Goal: Book appointment/travel/reservation

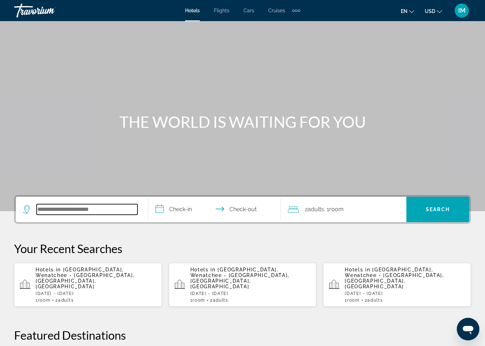
click at [85, 213] on input "Search widget" at bounding box center [87, 209] width 101 height 11
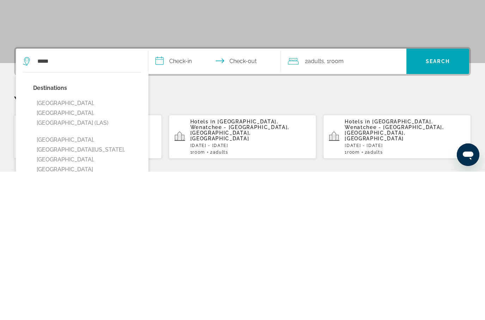
click at [90, 245] on button "[GEOGRAPHIC_DATA], [GEOGRAPHIC_DATA], [GEOGRAPHIC_DATA] (LAS)" at bounding box center [87, 261] width 108 height 33
type input "**********"
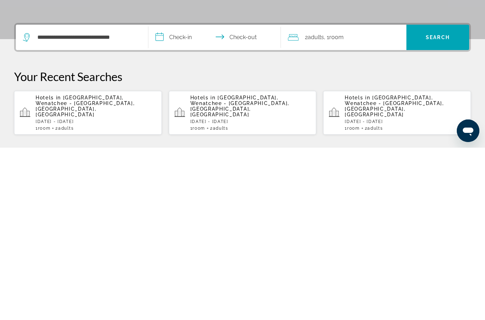
click at [165, 197] on input "**********" at bounding box center [215, 210] width 135 height 27
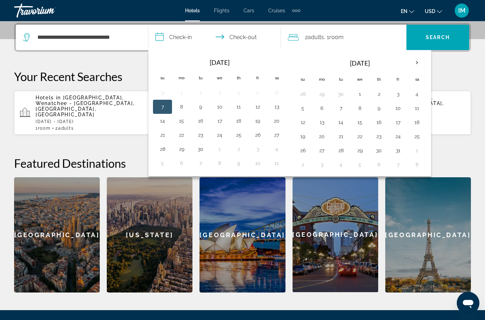
click at [241, 136] on button "25" at bounding box center [238, 135] width 11 height 10
click at [278, 132] on button "27" at bounding box center [276, 135] width 11 height 10
type input "**********"
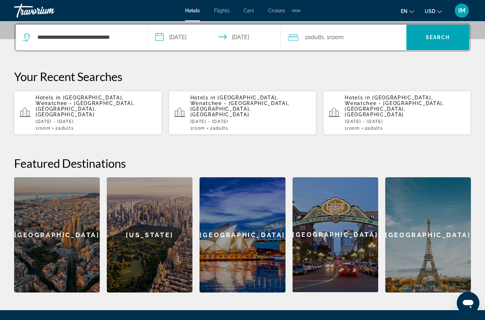
click at [437, 41] on span "Search widget" at bounding box center [437, 37] width 63 height 17
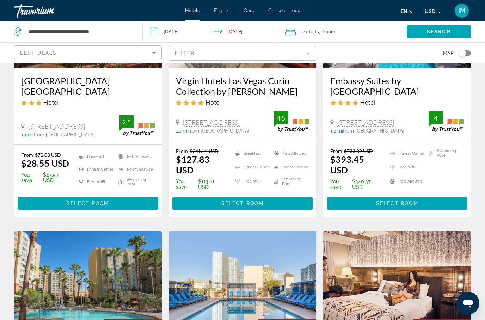
scroll to position [143, 0]
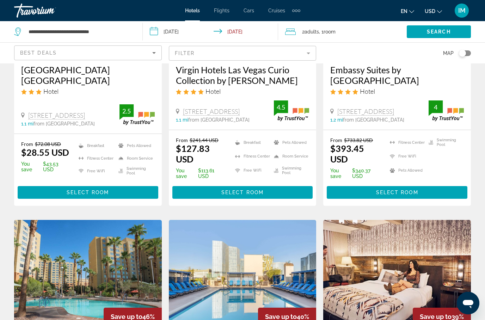
click at [123, 192] on span "Main content" at bounding box center [88, 192] width 141 height 17
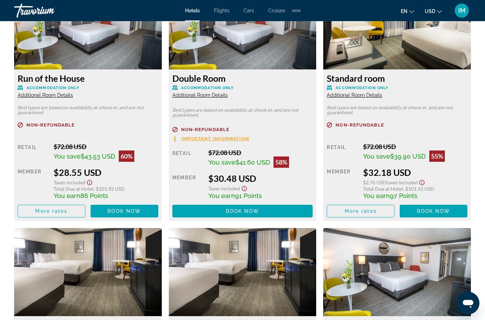
scroll to position [1125, 0]
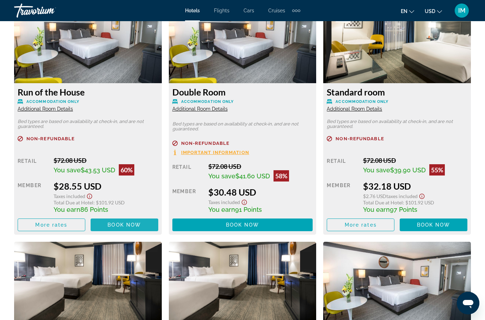
click at [139, 223] on span "Book now" at bounding box center [123, 225] width 33 height 6
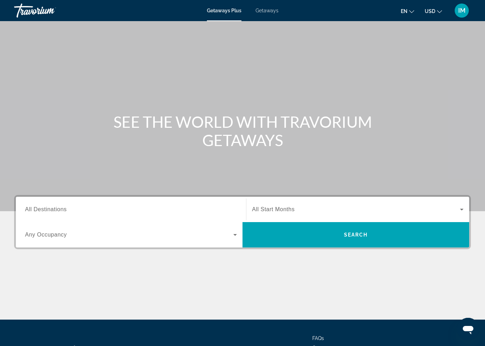
click at [68, 210] on input "Destination All Destinations" at bounding box center [131, 210] width 212 height 8
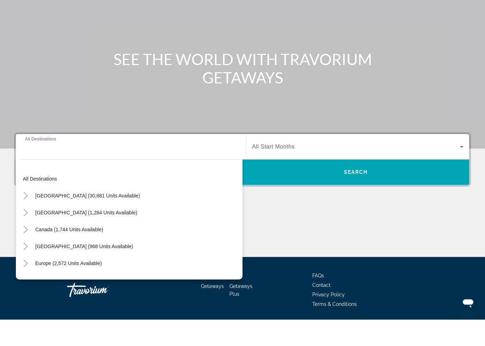
scroll to position [60, 0]
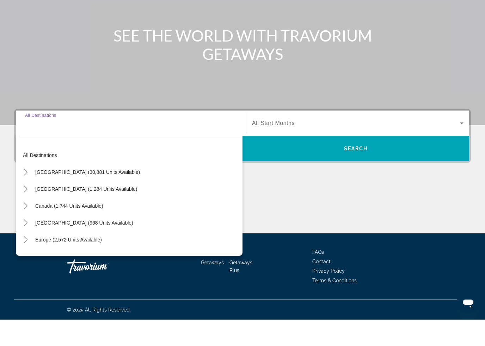
click at [222, 72] on div "Main content" at bounding box center [242, 45] width 485 height 211
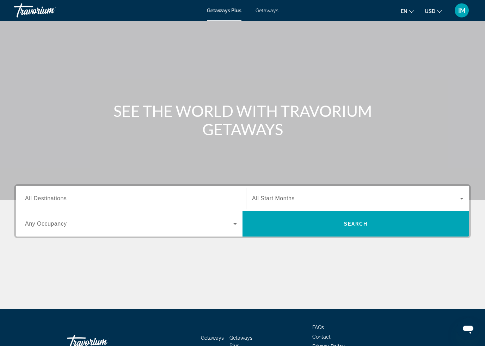
scroll to position [0, 0]
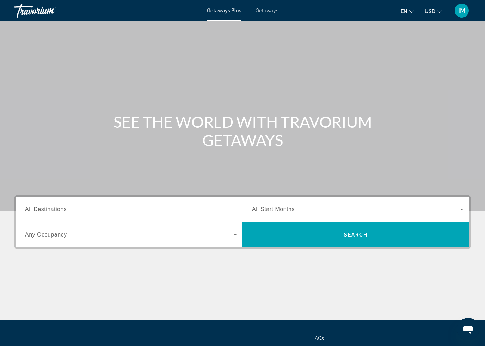
click at [267, 13] on span "Getaways" at bounding box center [266, 11] width 23 height 6
click at [57, 211] on span "All Destinations" at bounding box center [46, 209] width 42 height 6
click at [57, 211] on input "Destination All Destinations" at bounding box center [131, 210] width 212 height 8
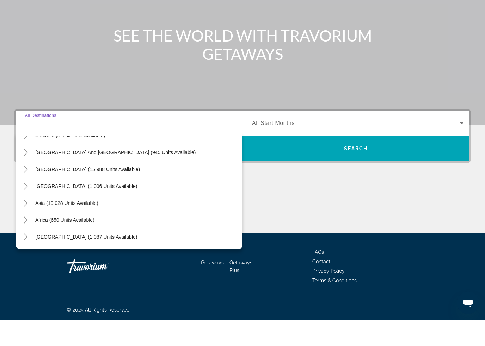
scroll to position [114, 0]
click at [28, 226] on icon "Toggle Asia (10,028 units available)" at bounding box center [25, 229] width 7 height 7
click at [63, 193] on span "Thailand (868 units available)" at bounding box center [79, 196] width 98 height 6
type input "**********"
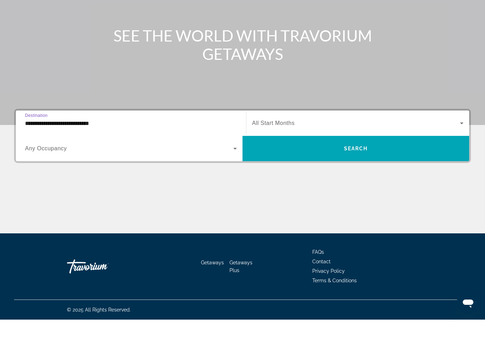
click at [353, 172] on span "Search" at bounding box center [356, 175] width 24 height 6
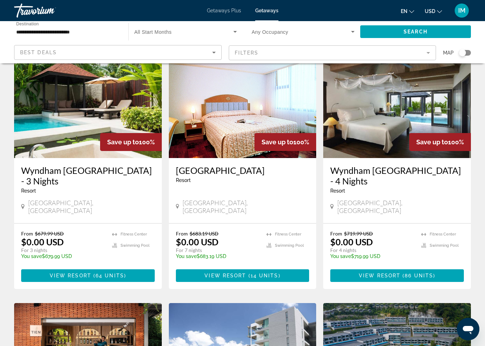
scroll to position [307, 0]
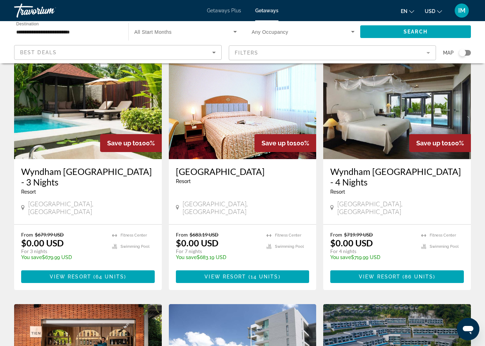
click at [401, 274] on span "Main content" at bounding box center [401, 277] width 2 height 6
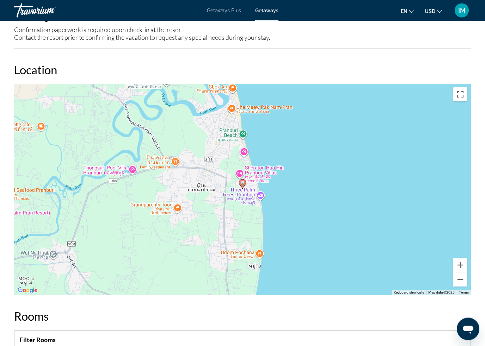
scroll to position [896, 0]
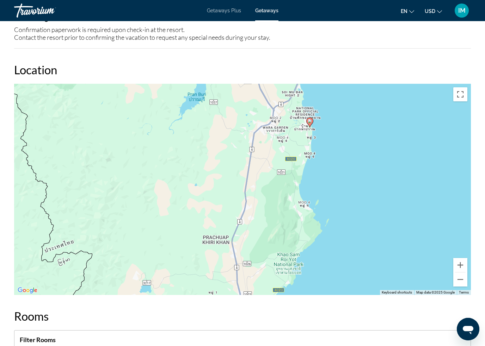
click at [383, 225] on div "To activate drag with keyboard, press Alt + Enter. Once in keyboard drag state,…" at bounding box center [242, 189] width 457 height 211
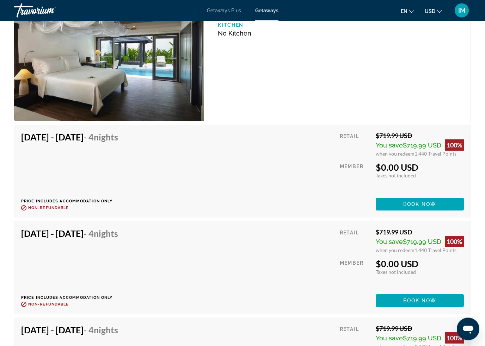
scroll to position [1299, 0]
click at [436, 207] on span "Book now" at bounding box center [419, 204] width 33 height 6
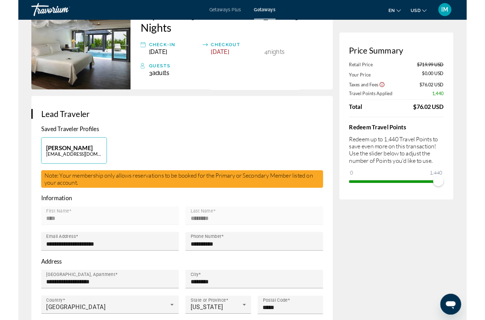
scroll to position [53, 0]
